Goal: Task Accomplishment & Management: Manage account settings

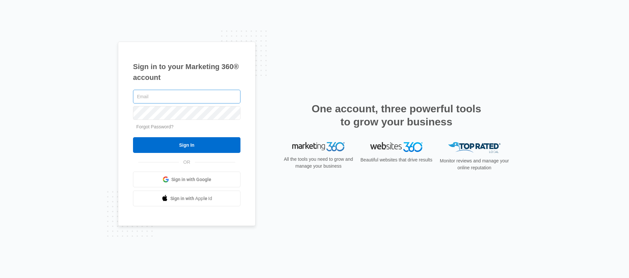
click at [147, 98] on input "text" at bounding box center [187, 97] width 108 height 14
click at [152, 173] on link "Sign in with Google" at bounding box center [187, 180] width 108 height 16
click at [48, 153] on div "Sign in to your Marketing 360® account Forgot Password? Sign In OR Sign in with…" at bounding box center [314, 139] width 629 height 278
click at [173, 175] on link "Sign in with Google" at bounding box center [187, 180] width 108 height 16
click at [169, 97] on input "text" at bounding box center [187, 97] width 108 height 14
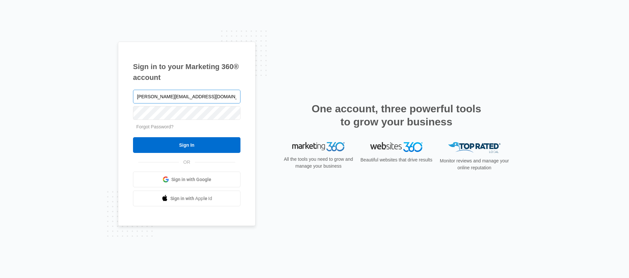
type input "matthew@marketing360.com"
click at [133, 137] on input "Sign In" at bounding box center [187, 145] width 108 height 16
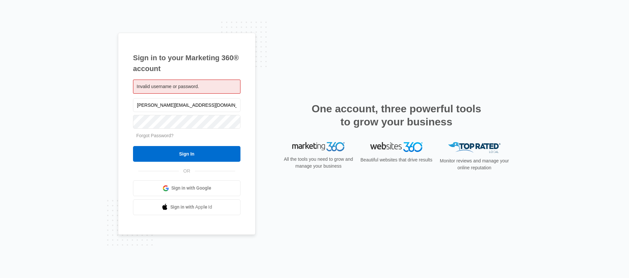
click at [129, 128] on div "Sign in to your Marketing 360® account Invalid username or password. [PERSON_NA…" at bounding box center [187, 134] width 138 height 202
click at [156, 137] on link "Forgot Password?" at bounding box center [154, 135] width 37 height 5
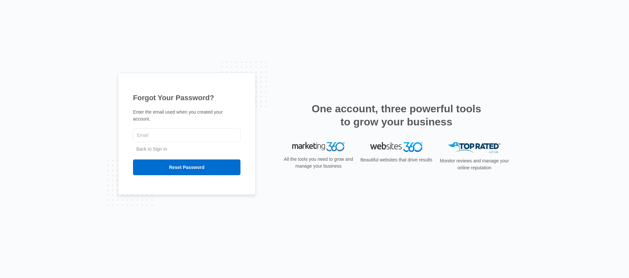
click at [153, 143] on div at bounding box center [187, 135] width 108 height 16
click at [152, 137] on input "text" at bounding box center [187, 136] width 108 height 14
type input "Matthew@marketing360.com"
click at [133, 160] on input "Reset Password" at bounding box center [187, 168] width 108 height 16
